Goal: Information Seeking & Learning: Learn about a topic

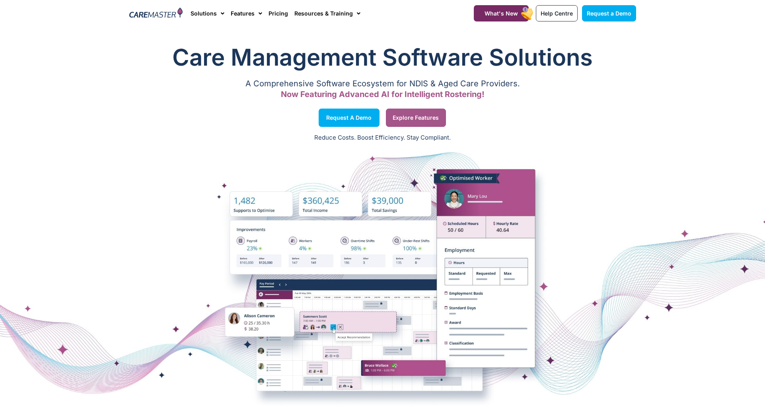
click at [409, 120] on span "Explore Features" at bounding box center [416, 118] width 46 height 4
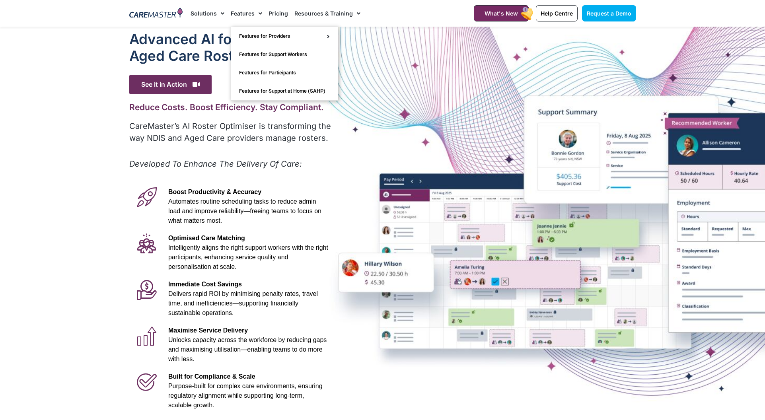
click at [241, 11] on link "Features" at bounding box center [246, 13] width 31 height 27
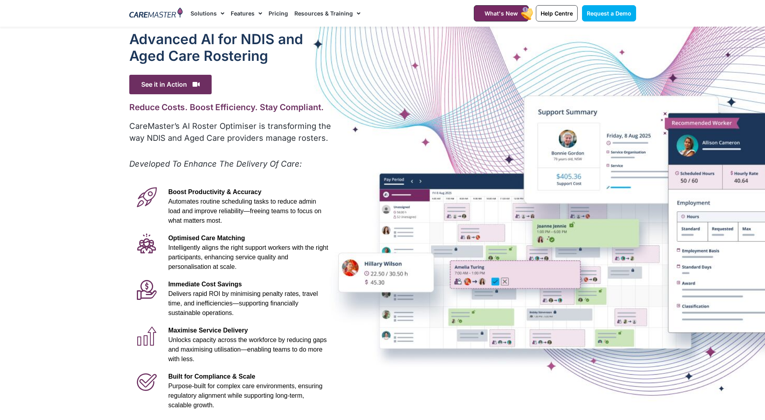
click at [257, 12] on span "Menu" at bounding box center [259, 14] width 8 height 14
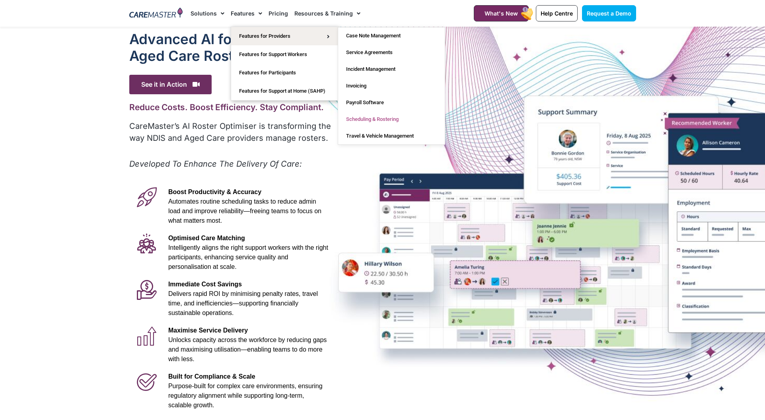
click at [379, 117] on link "Scheduling & Rostering" at bounding box center [391, 119] width 107 height 17
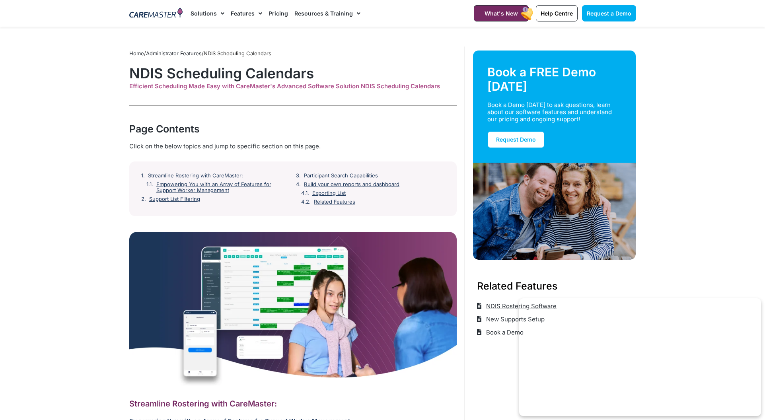
click at [276, 15] on link "Pricing" at bounding box center [278, 13] width 19 height 27
